Goal: Task Accomplishment & Management: Manage account settings

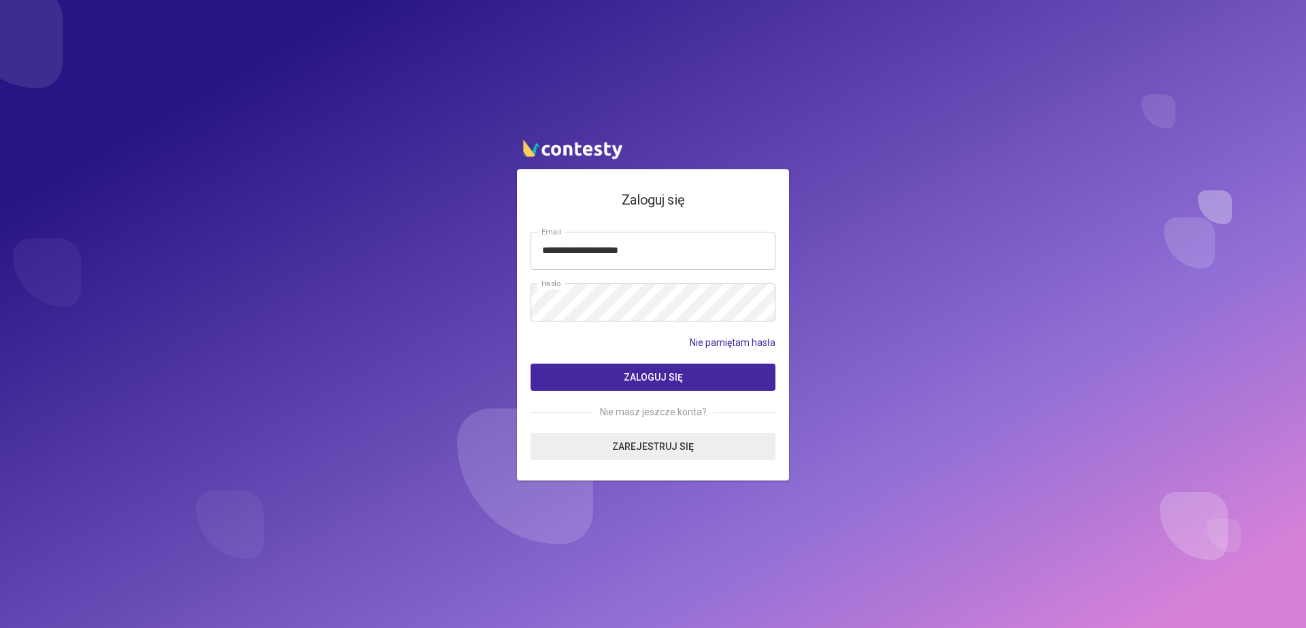
click at [605, 380] on button "Zaloguj się" at bounding box center [653, 377] width 245 height 27
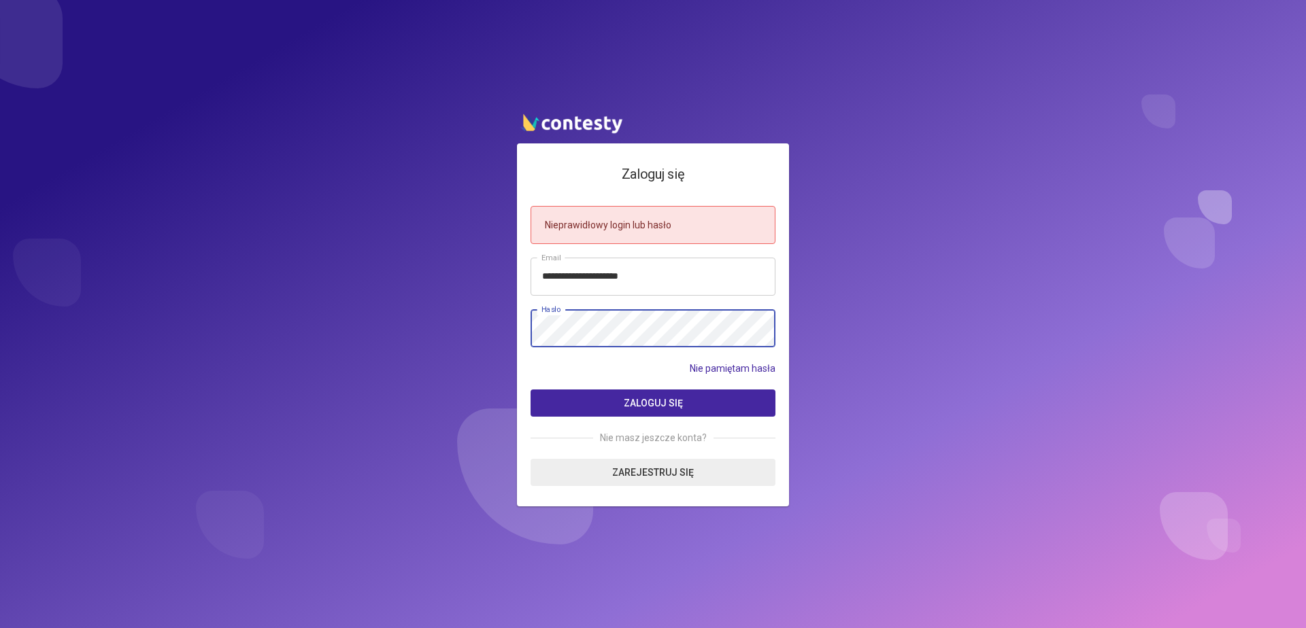
click at [531, 390] on button "Zaloguj się" at bounding box center [653, 403] width 245 height 27
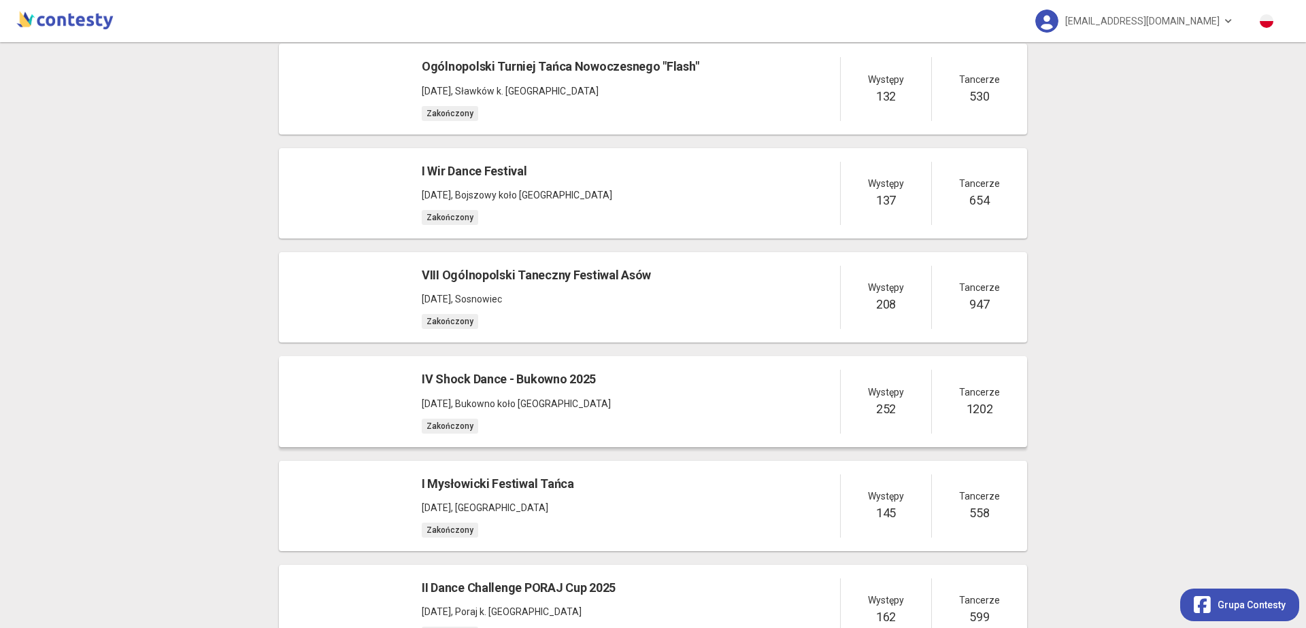
scroll to position [416, 0]
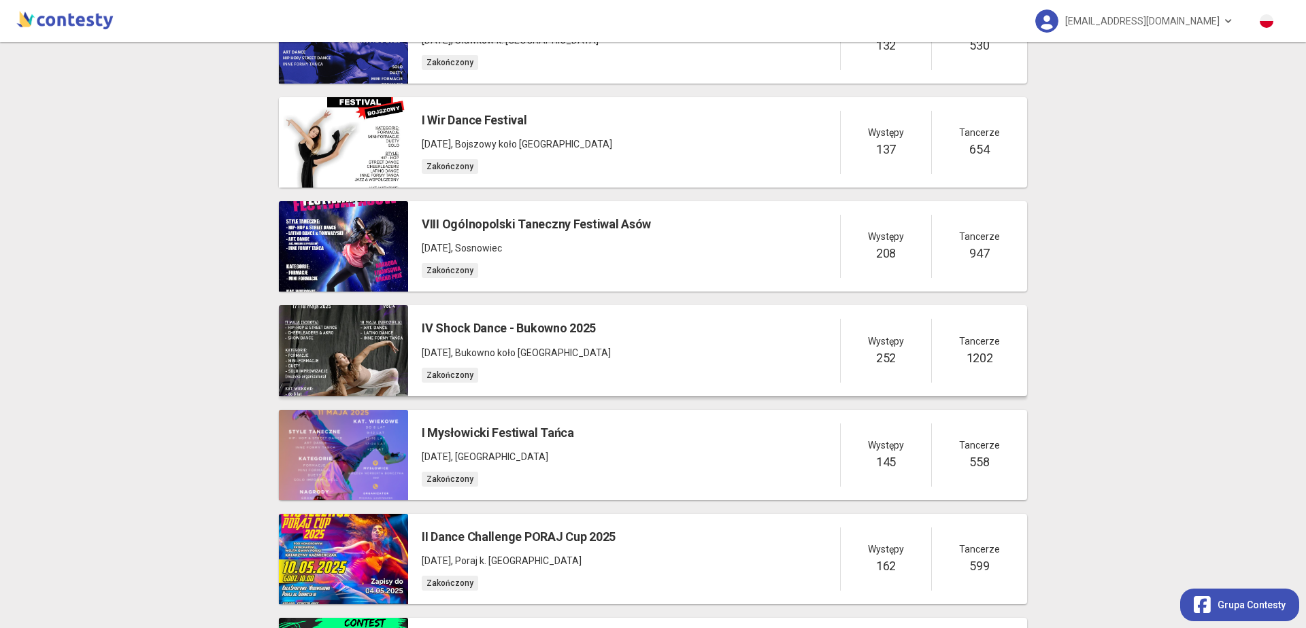
click at [518, 352] on span ", Bukowno koło [GEOGRAPHIC_DATA]" at bounding box center [531, 353] width 160 height 11
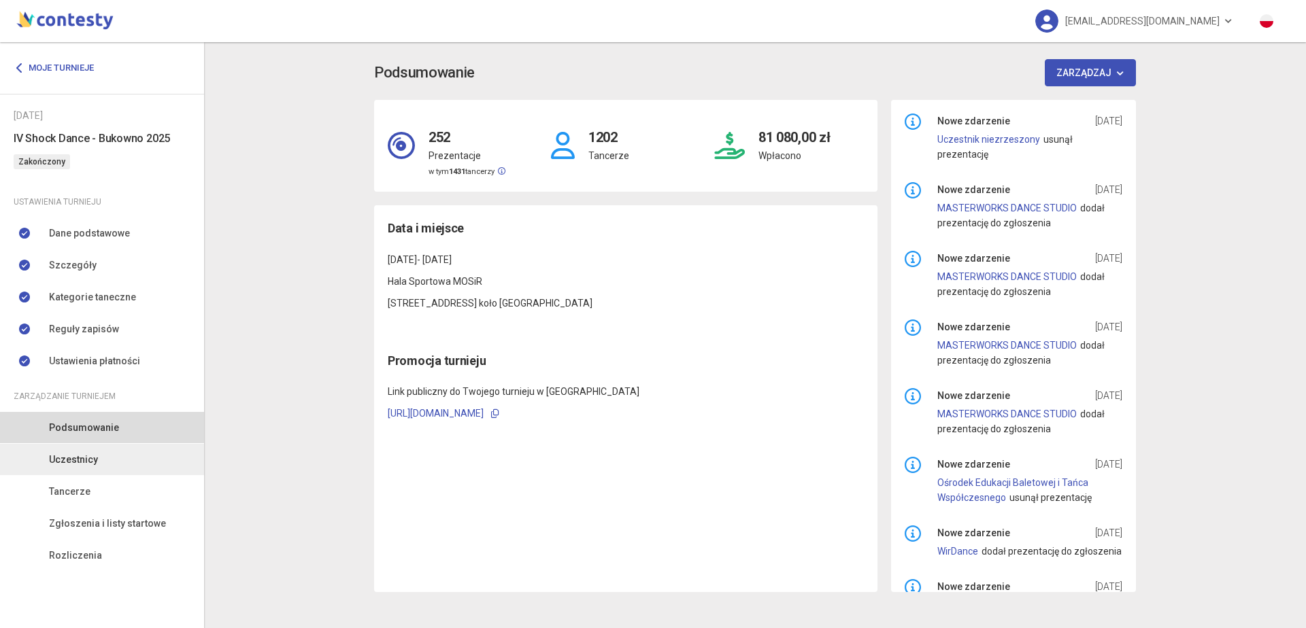
click at [94, 461] on span "Uczestnicy" at bounding box center [73, 459] width 49 height 15
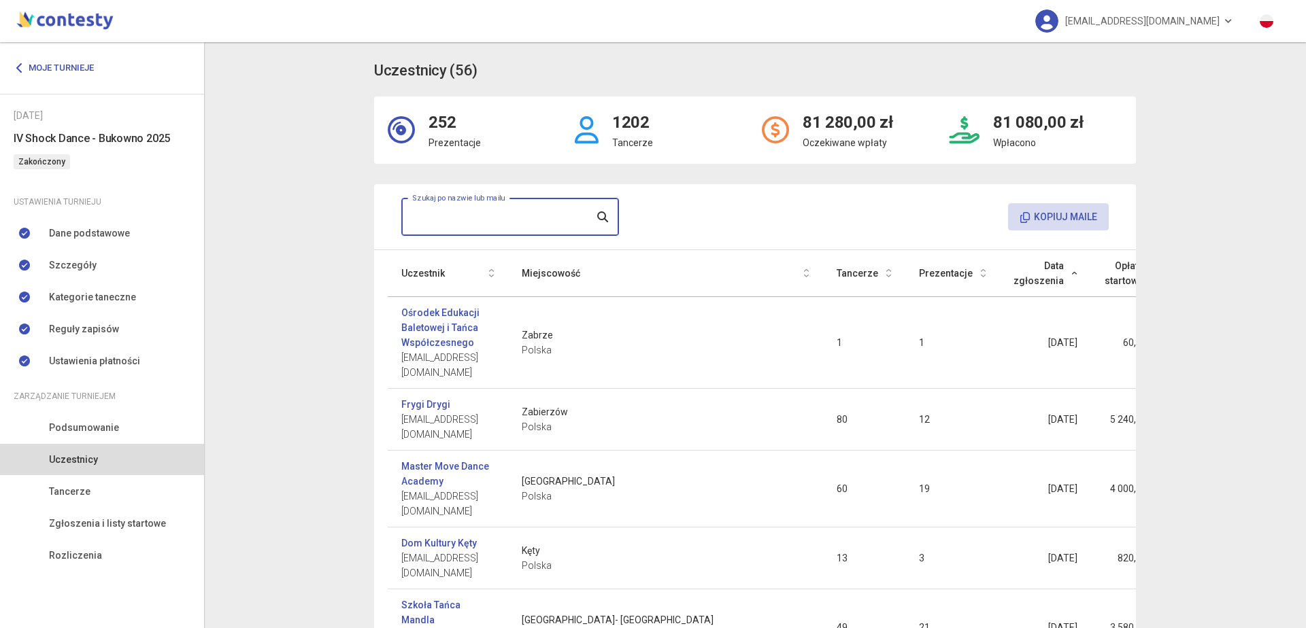
click at [468, 220] on input "text" at bounding box center [510, 217] width 218 height 38
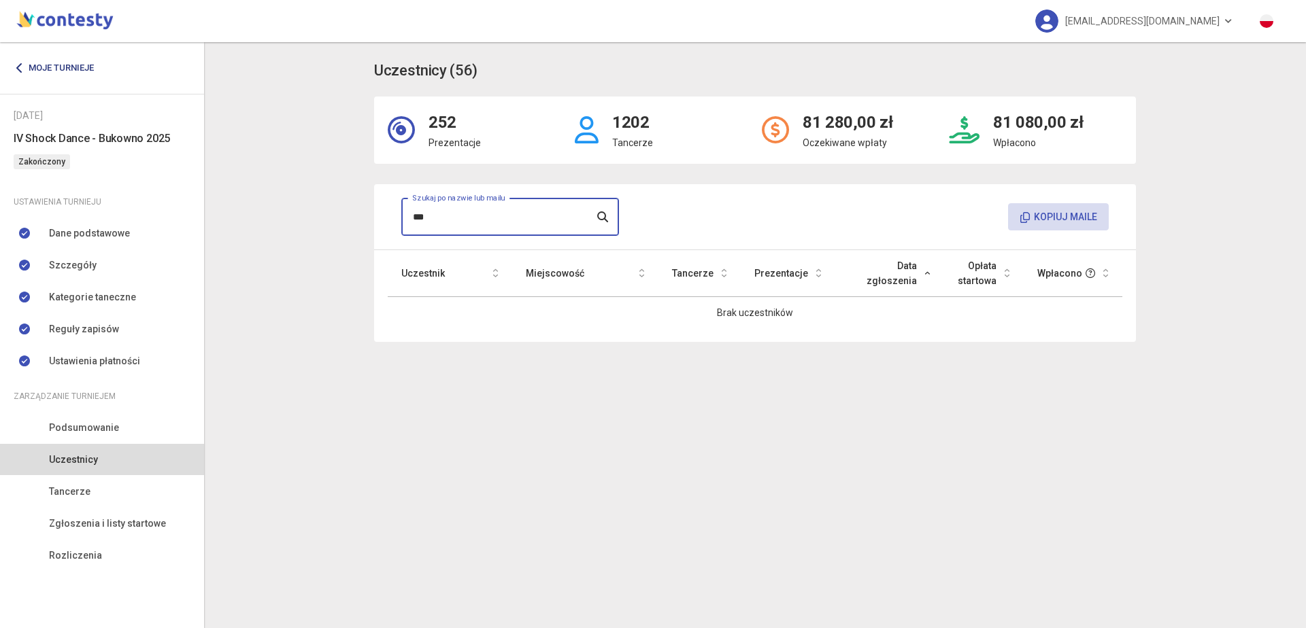
type input "***"
click at [32, 71] on link "Moje turnieje" at bounding box center [59, 68] width 90 height 24
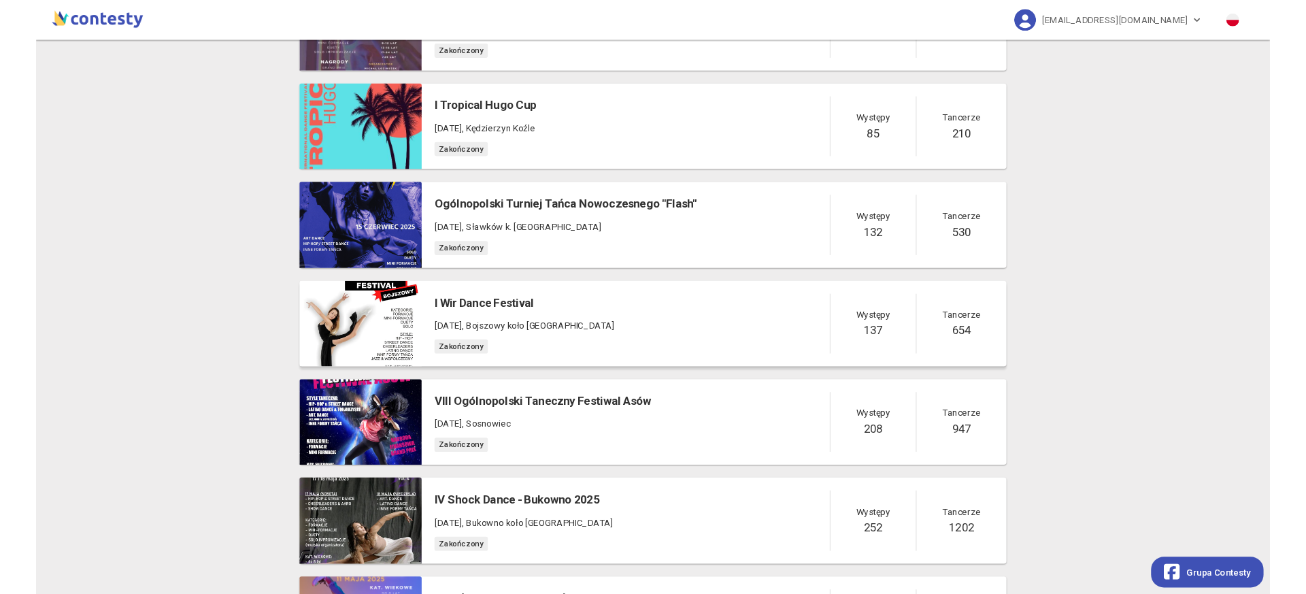
scroll to position [231, 0]
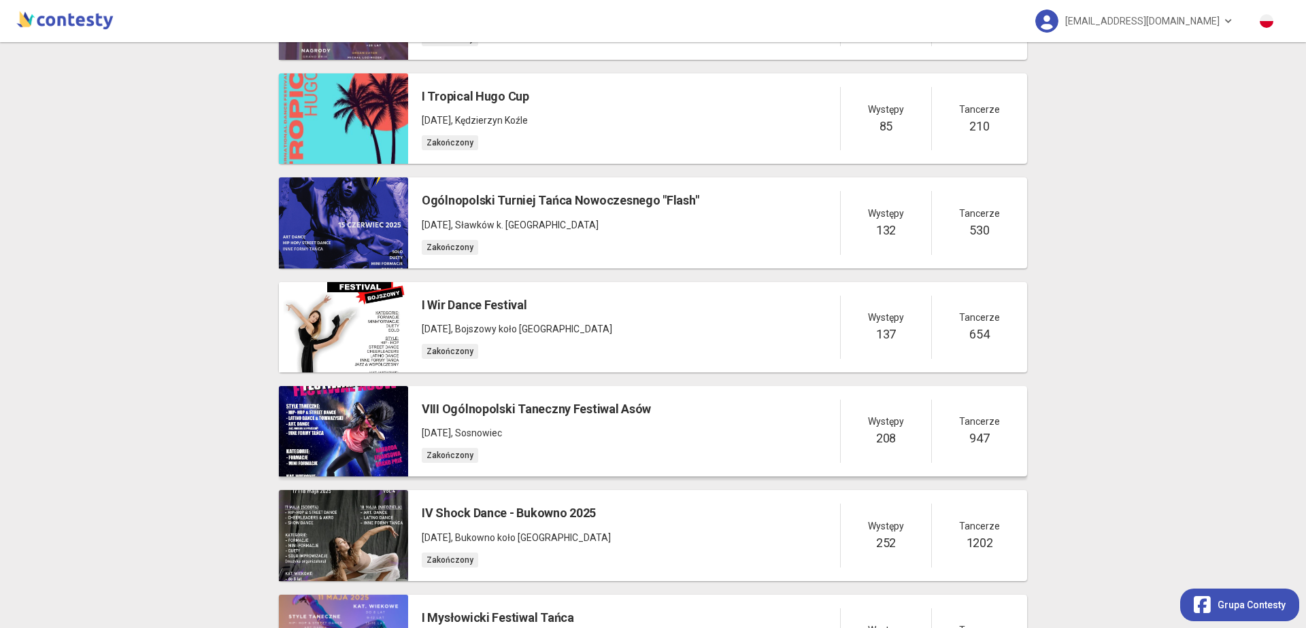
click at [483, 418] on div "VIII Ogólnopolski Taneczny Festiwal Asów [DATE] , [GEOGRAPHIC_DATA] Zakończony" at bounding box center [536, 431] width 229 height 63
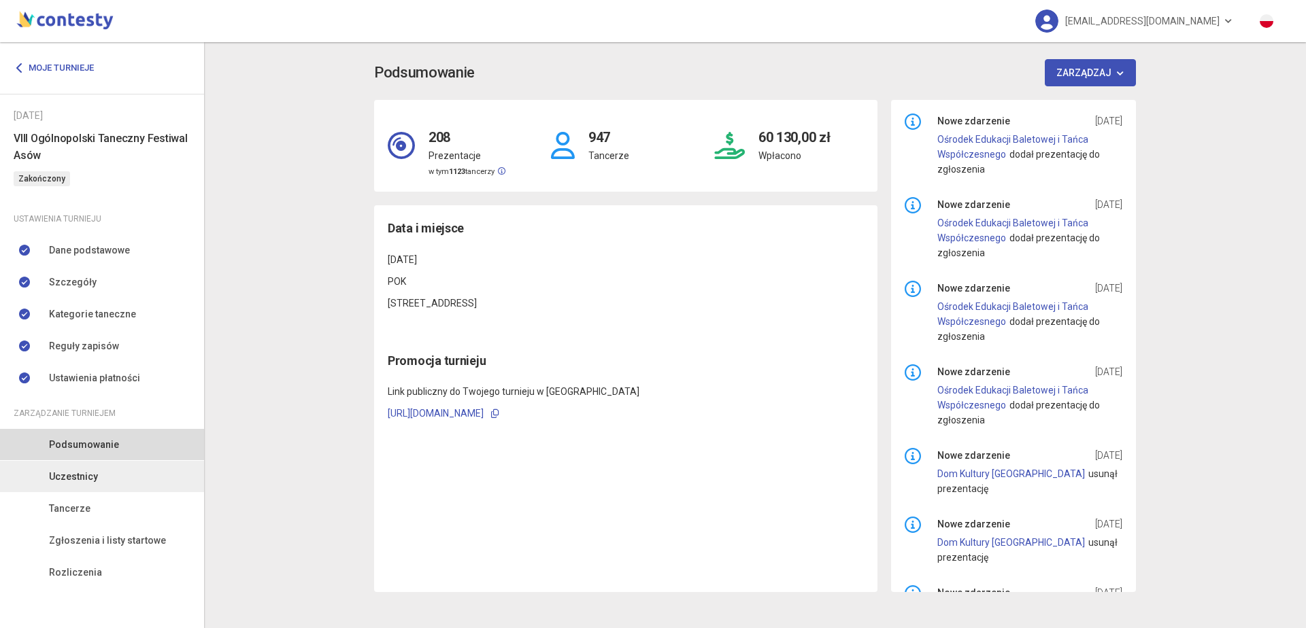
click at [97, 476] on link "Uczestnicy" at bounding box center [102, 476] width 204 height 31
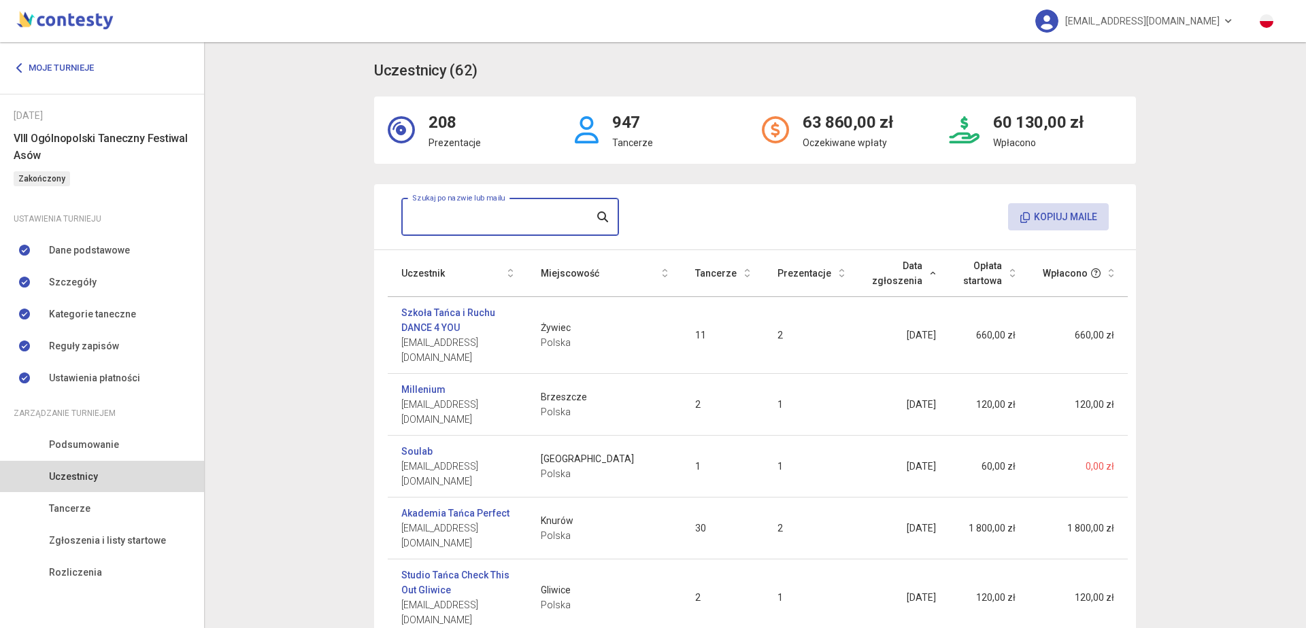
click at [458, 220] on input "text" at bounding box center [510, 217] width 218 height 38
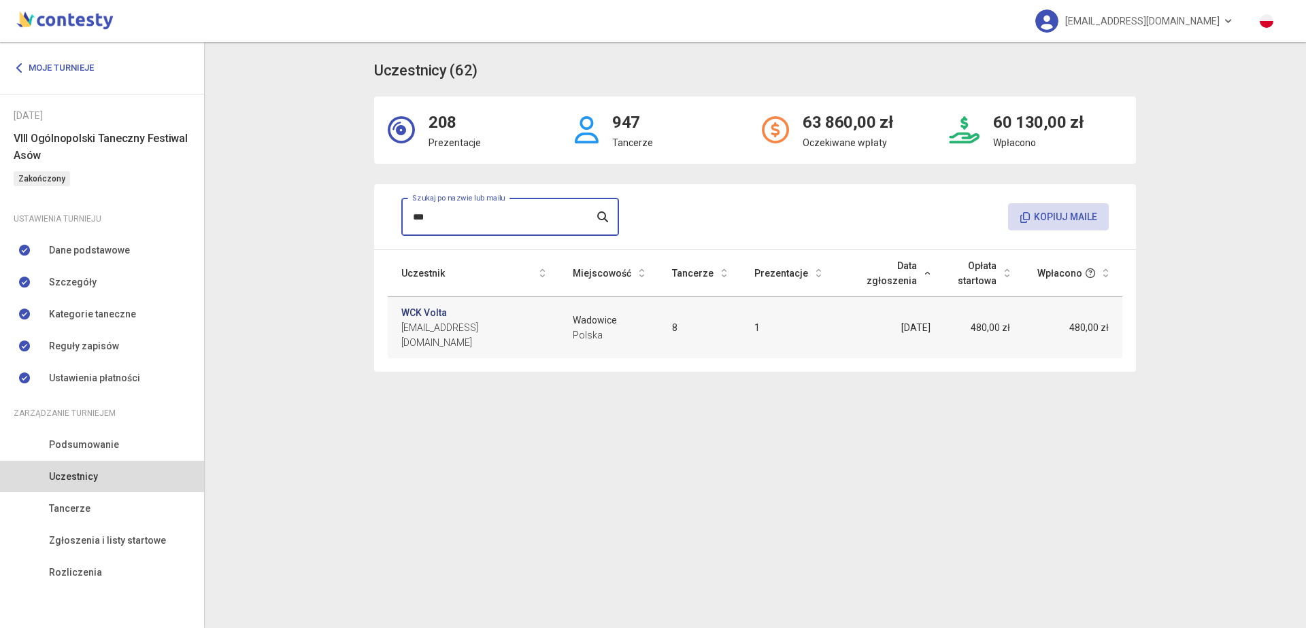
type input "***"
click at [425, 308] on link "WCK Volta" at bounding box center [424, 312] width 46 height 15
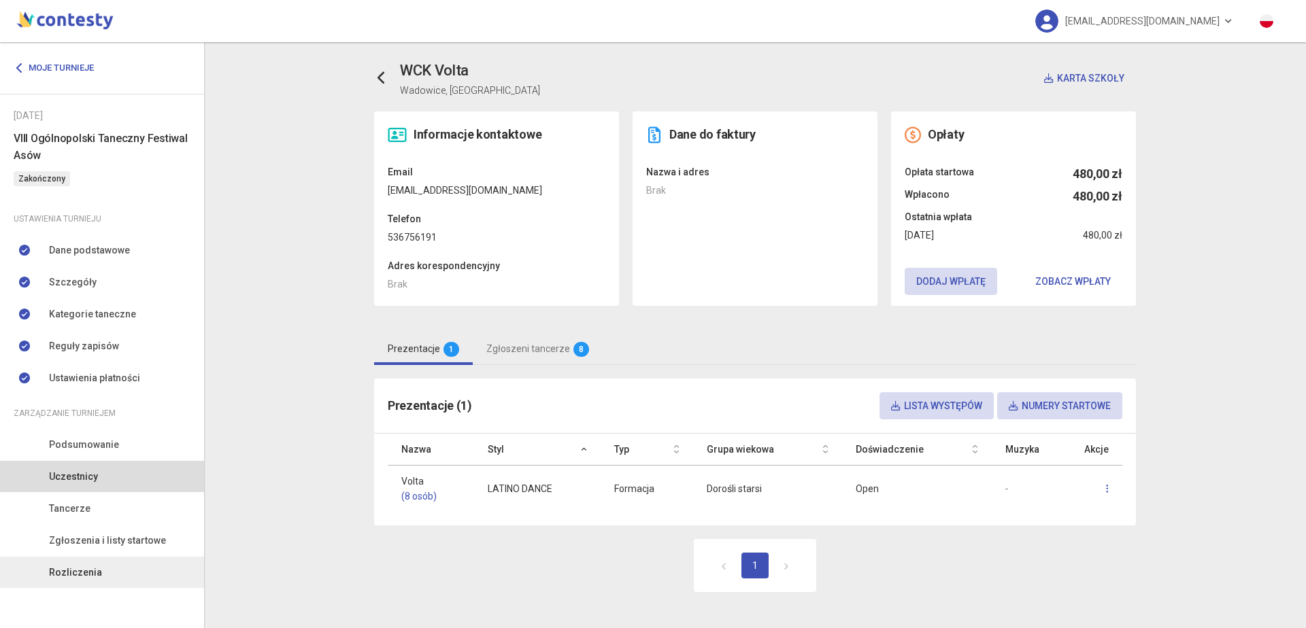
drag, startPoint x: 82, startPoint y: 571, endPoint x: 99, endPoint y: 559, distance: 21.1
click at [79, 569] on span "Rozliczenia" at bounding box center [75, 572] width 53 height 15
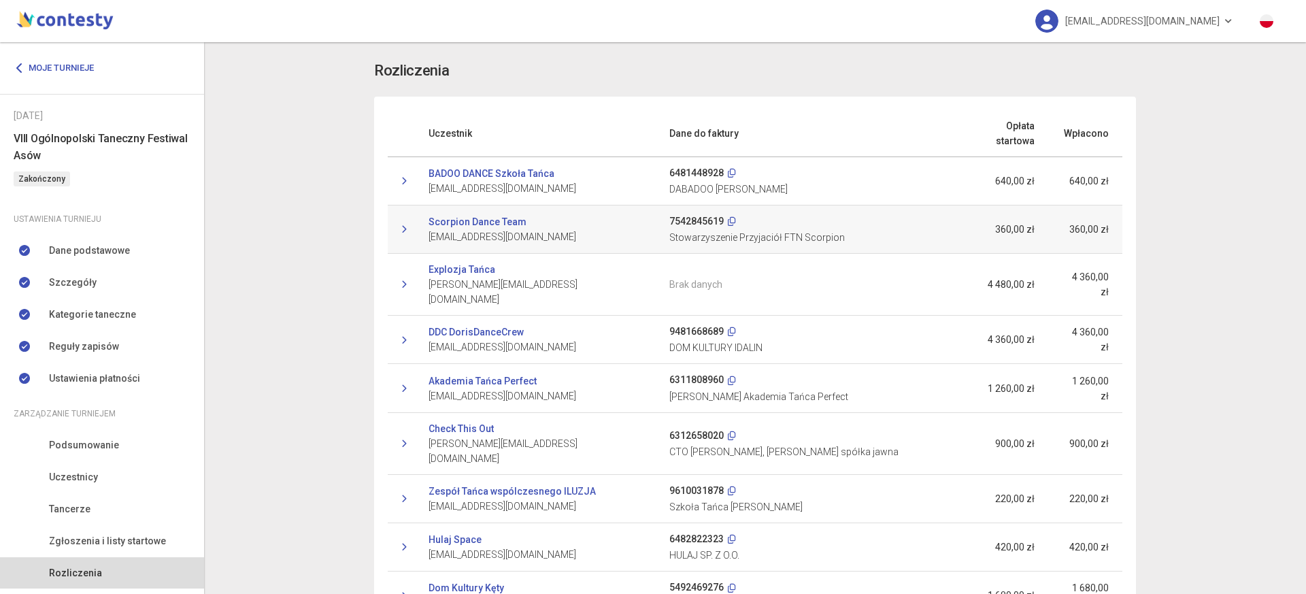
scroll to position [1924, 0]
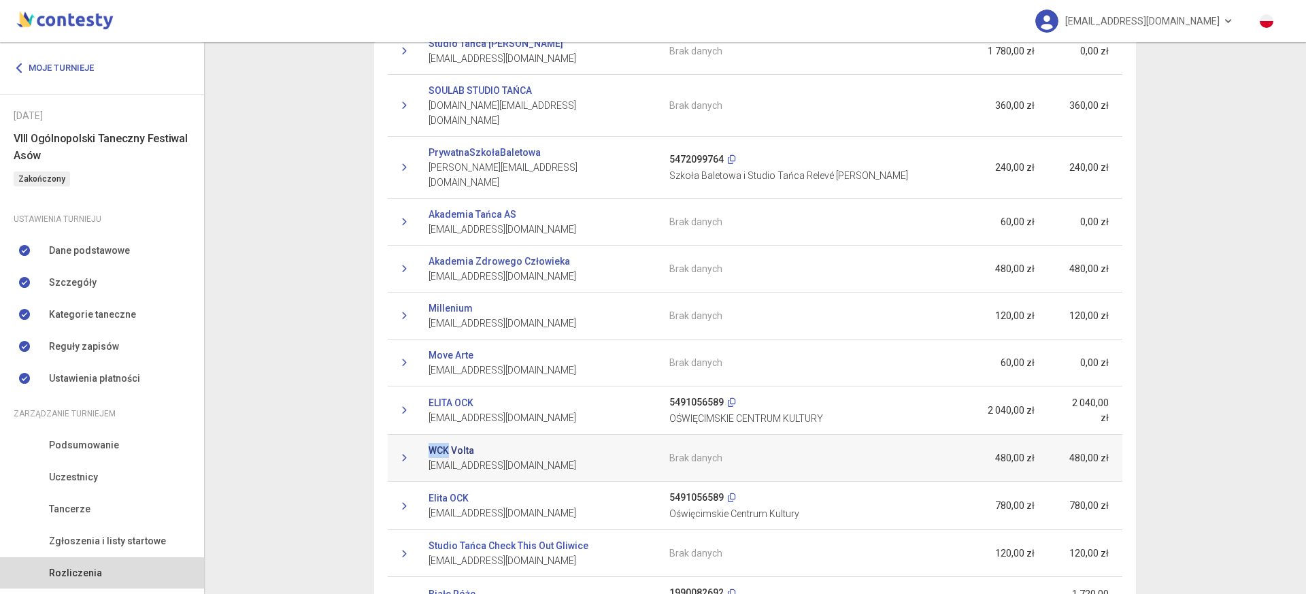
click at [449, 443] on link "WCK Volta" at bounding box center [452, 450] width 46 height 15
